Goal: Information Seeking & Learning: Learn about a topic

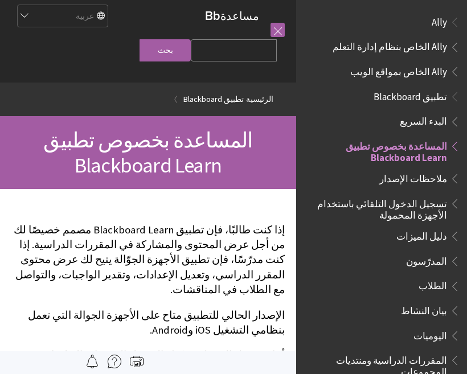
scroll to position [118, 0]
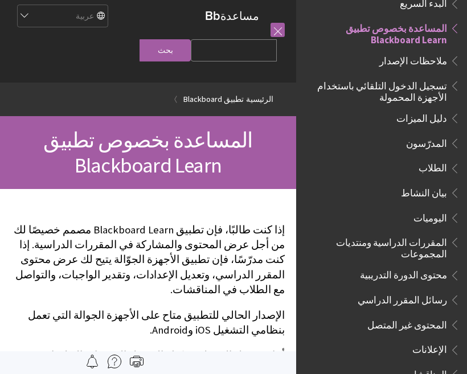
click at [435, 88] on span "تسجيل الدخول التلقائي باستخدام الأجهزة المحمولة" at bounding box center [378, 89] width 137 height 27
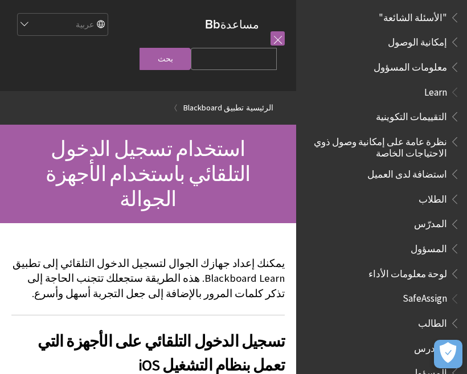
scroll to position [648, 0]
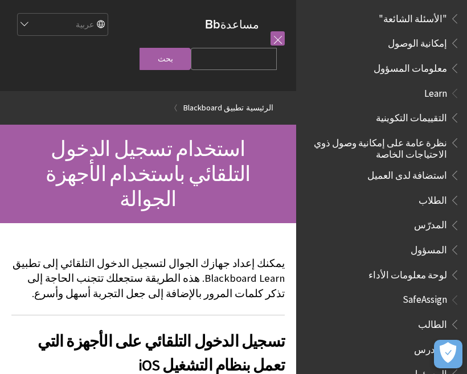
click at [442, 315] on span "الطالب" at bounding box center [432, 322] width 29 height 15
